Goal: Go to known website: Go to known website

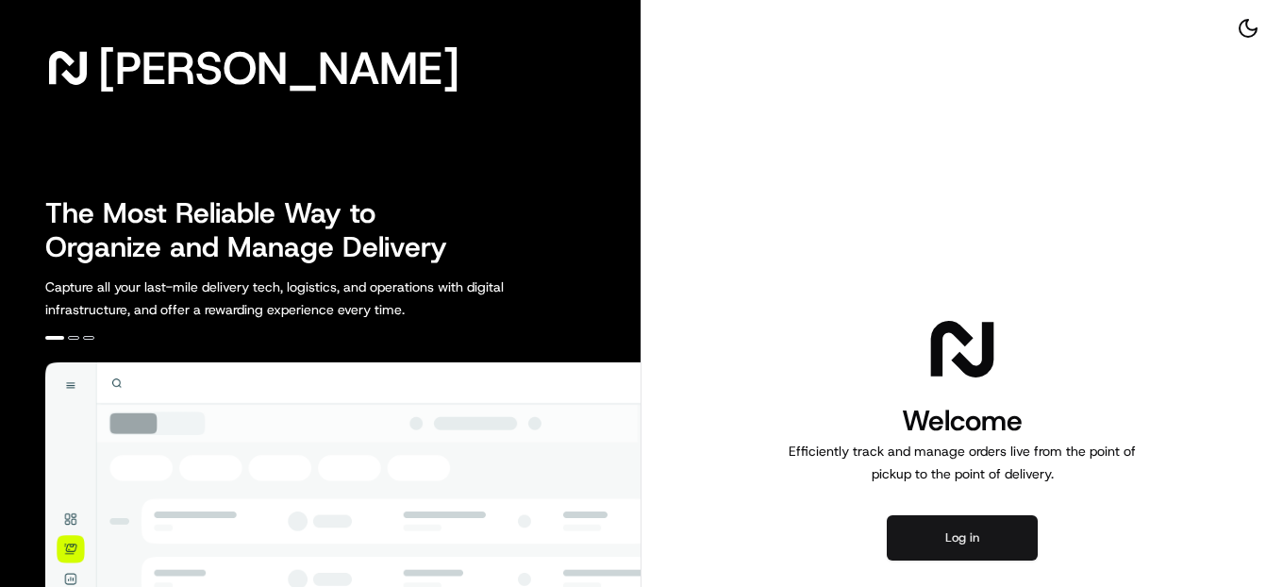
click at [973, 547] on button "Log in" at bounding box center [962, 537] width 151 height 45
